Goal: Information Seeking & Learning: Learn about a topic

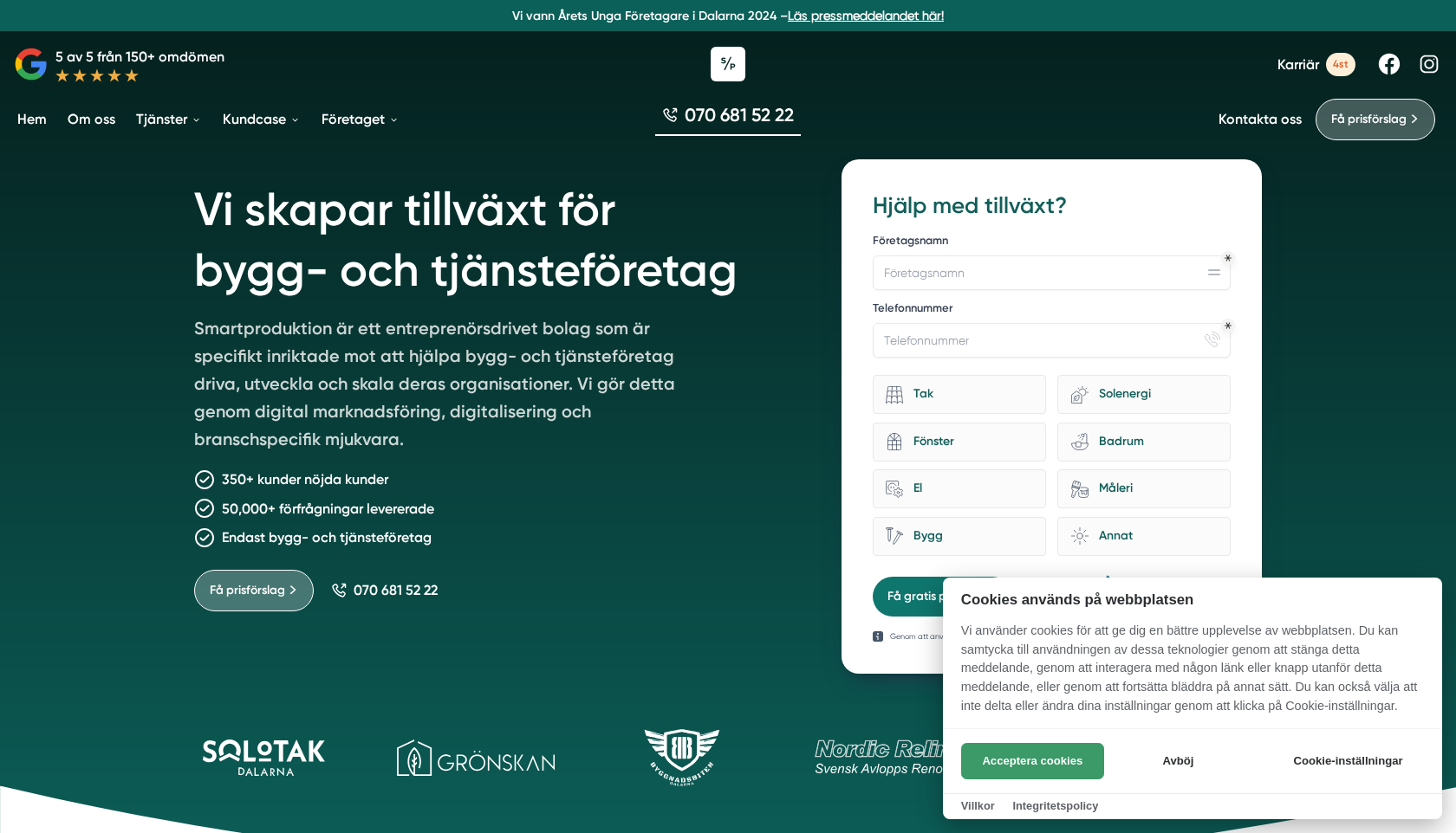
click at [1056, 758] on button "Acceptera cookies" at bounding box center [1032, 762] width 143 height 37
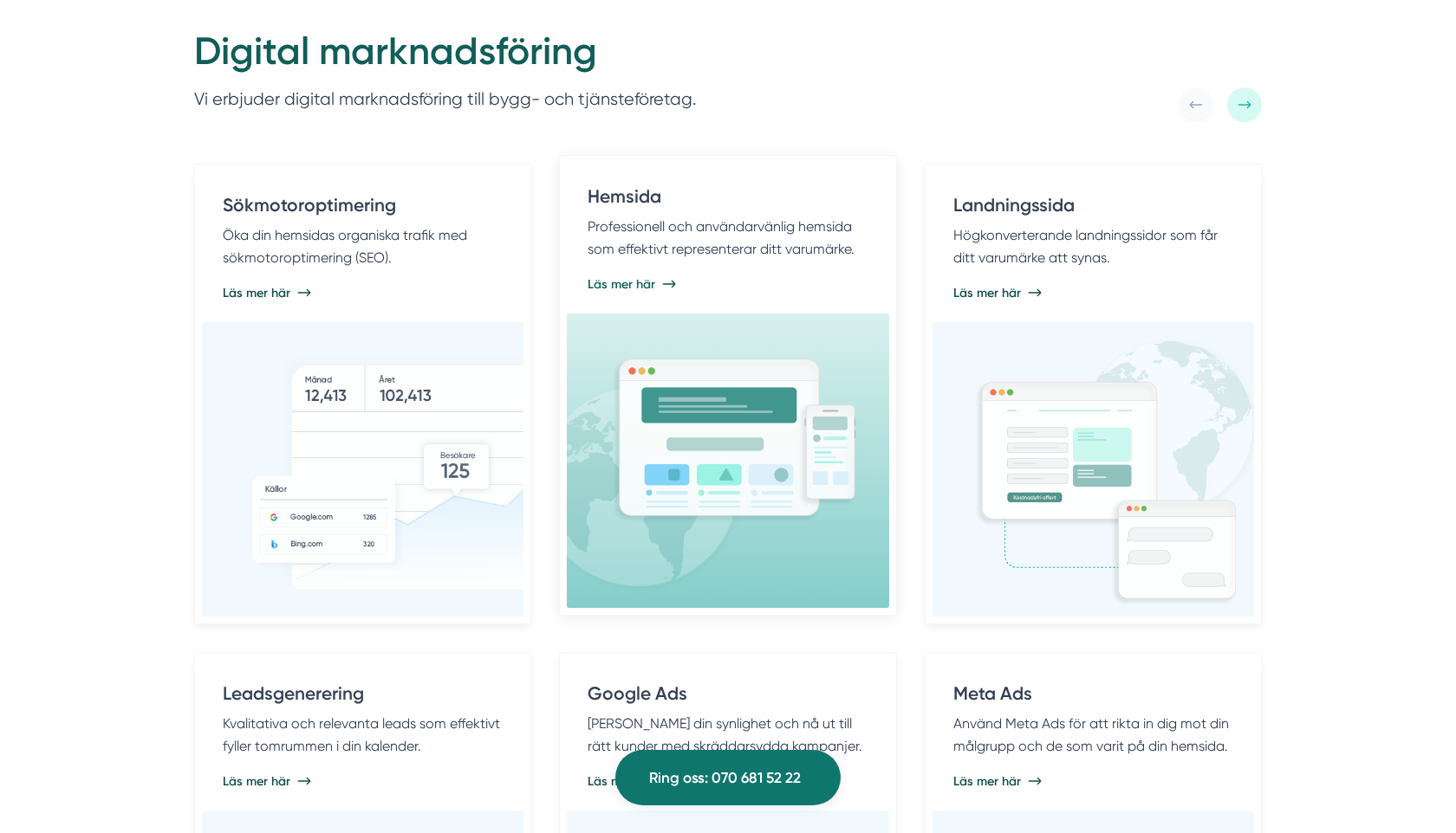
scroll to position [915, 0]
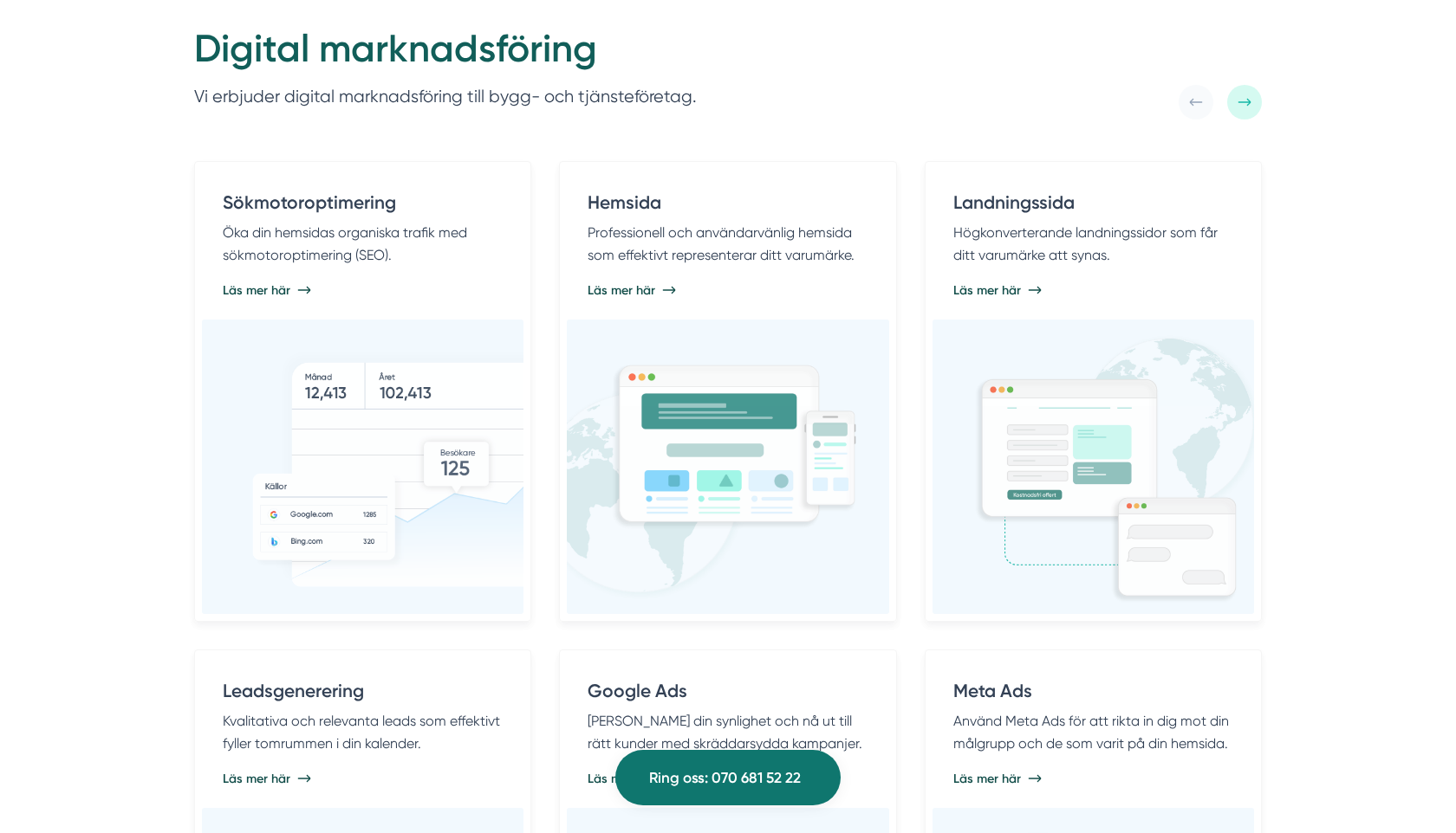
click at [1243, 86] on div at bounding box center [1245, 102] width 35 height 35
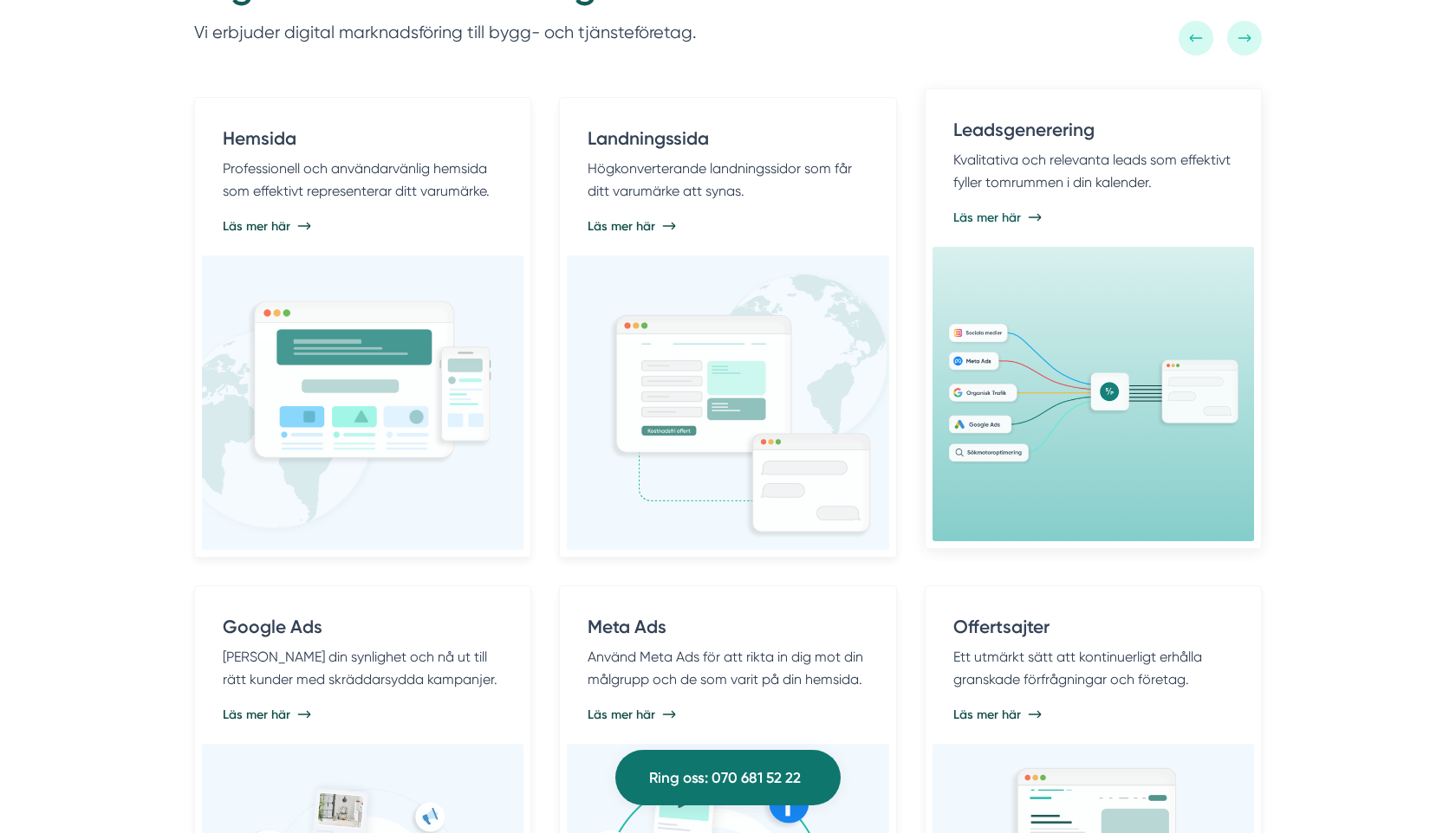
scroll to position [974, 0]
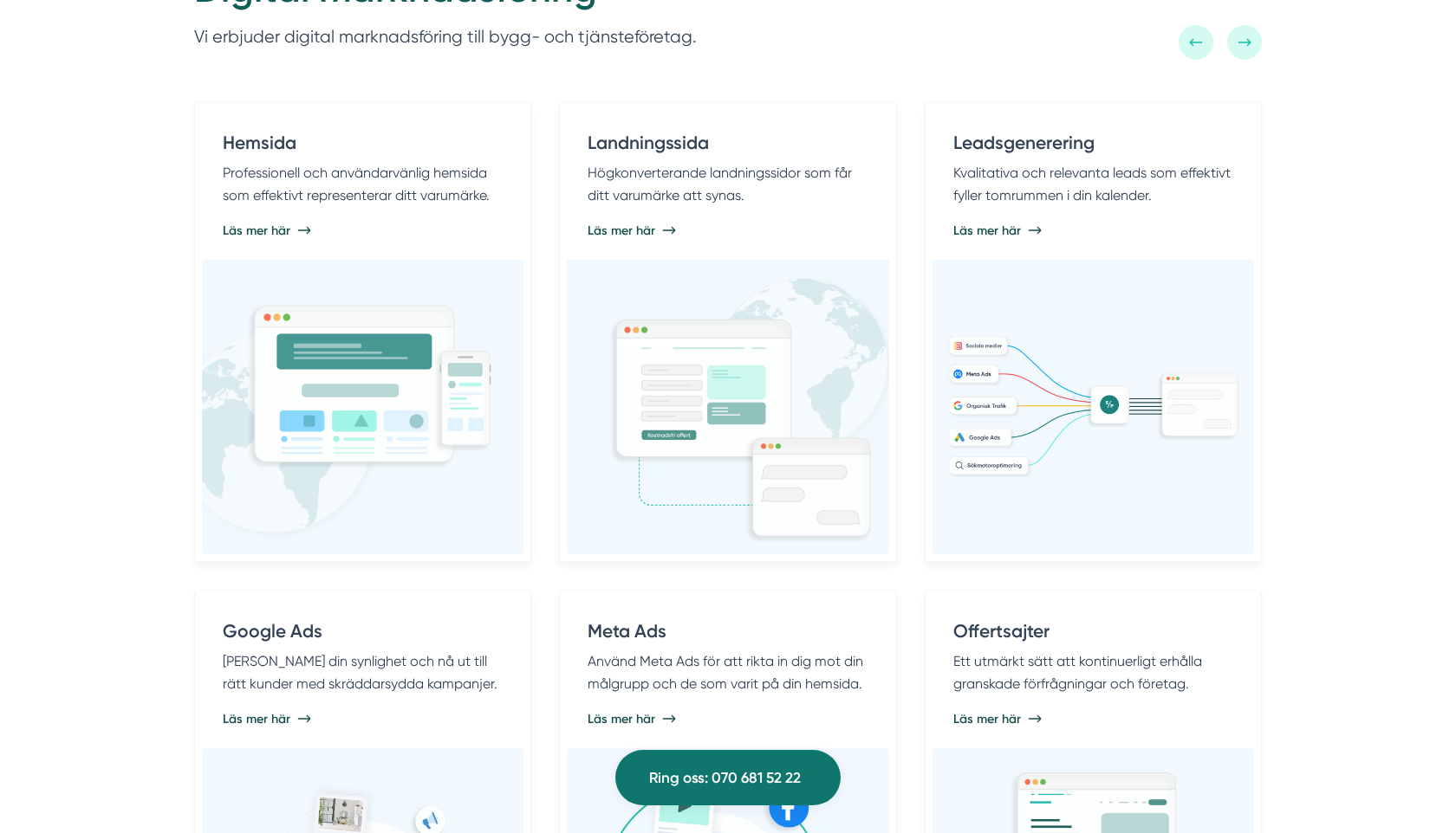
click at [1191, 39] on icon at bounding box center [1196, 42] width 13 height 13
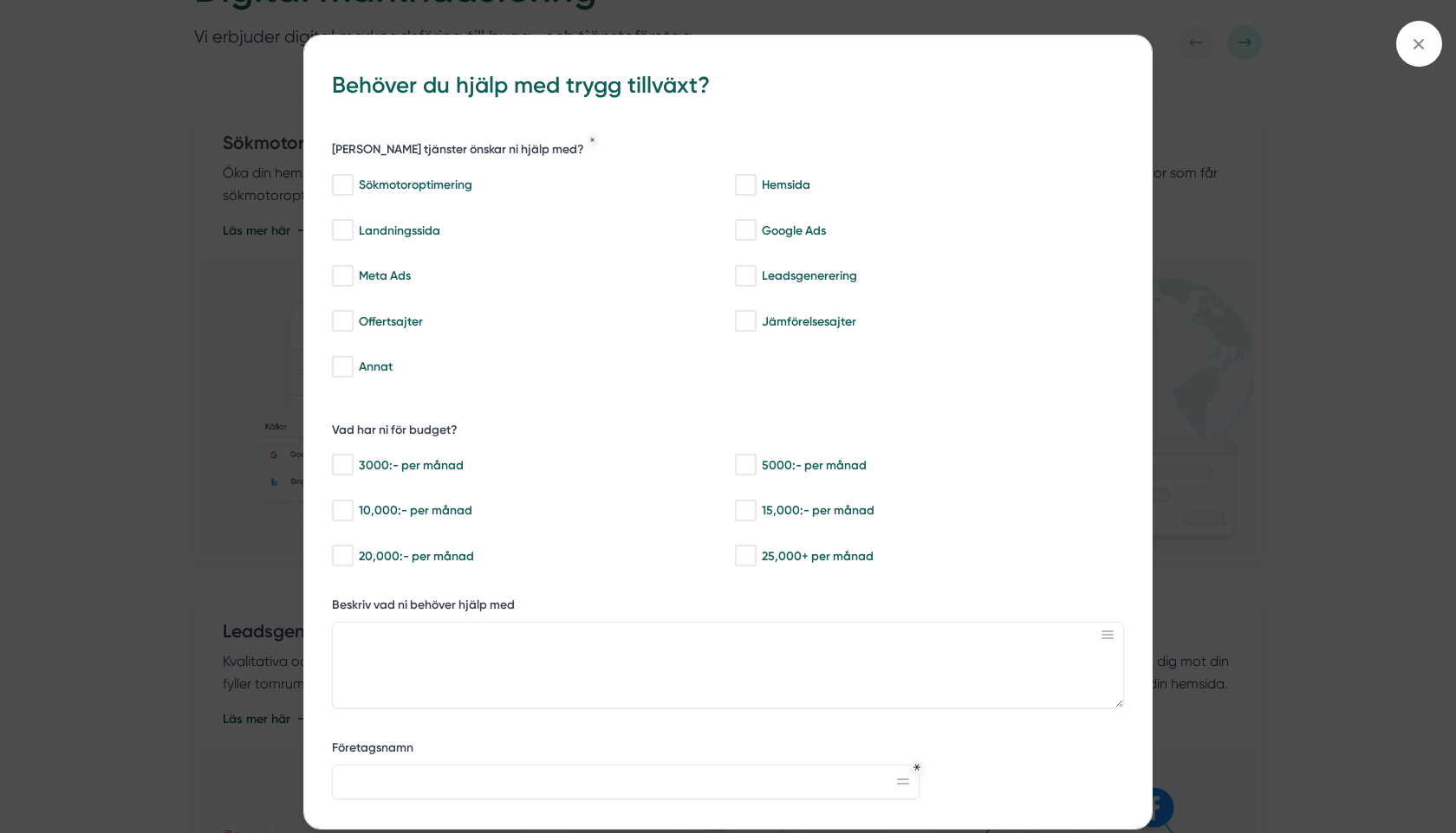
click at [1426, 18] on div "bbc9b822-b2c6-488a-ab3e-9a2d59e49c7c Behöver du hjälp med trygg tillväxt? [PERS…" at bounding box center [728, 416] width 1456 height 833
